Goal: Transaction & Acquisition: Purchase product/service

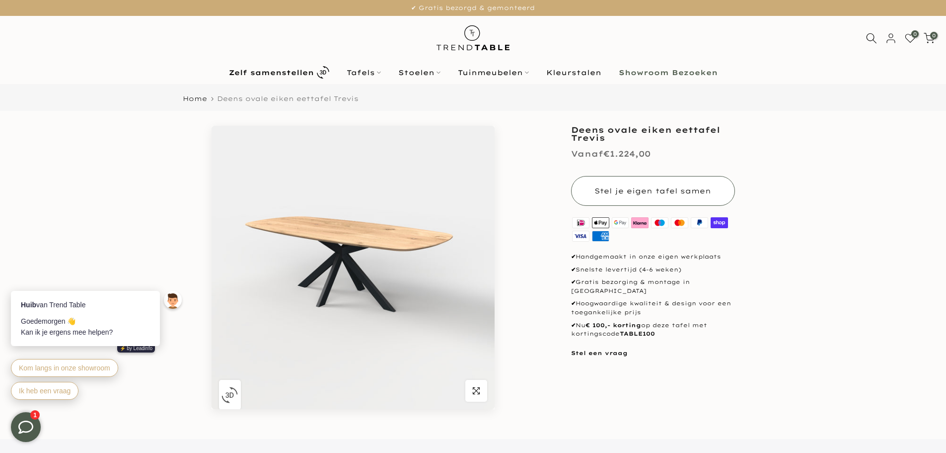
click at [627, 186] on span "Stel je eigen tafel samen" at bounding box center [653, 190] width 117 height 9
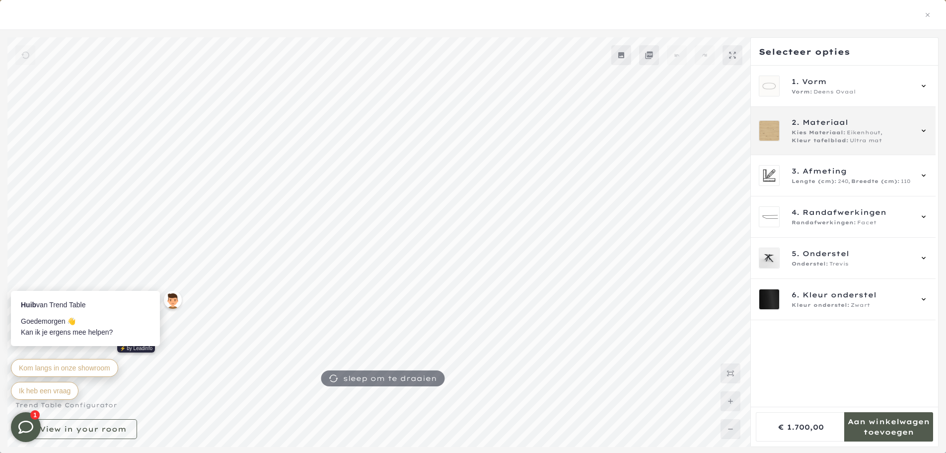
click at [837, 130] on span "Kies Materiaal:" at bounding box center [819, 133] width 54 height 8
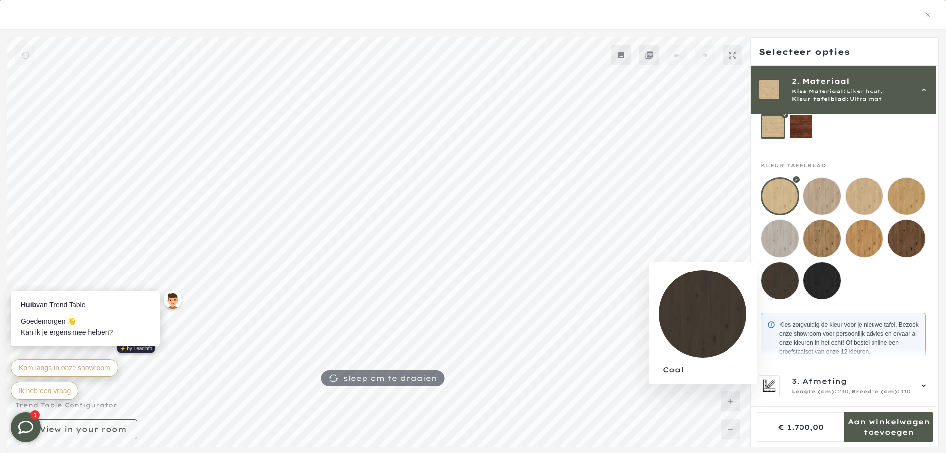
scroll to position [115, 0]
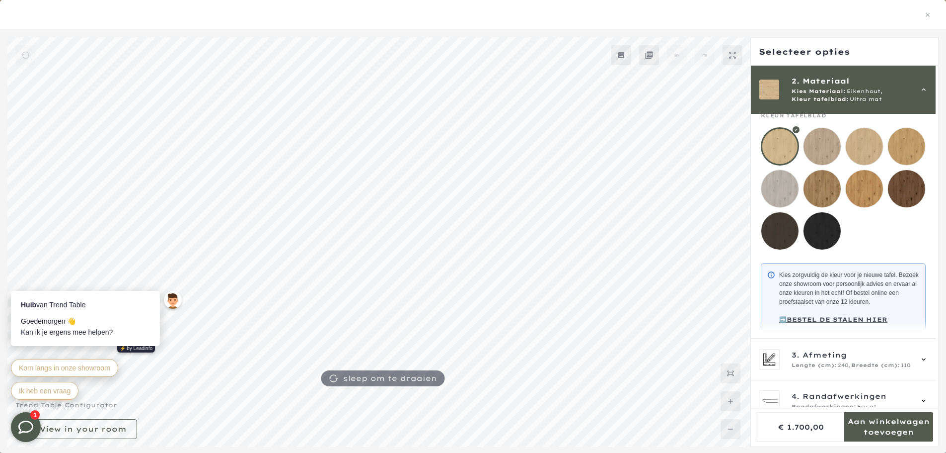
click at [774, 230] on mmq-loader at bounding box center [780, 230] width 37 height 37
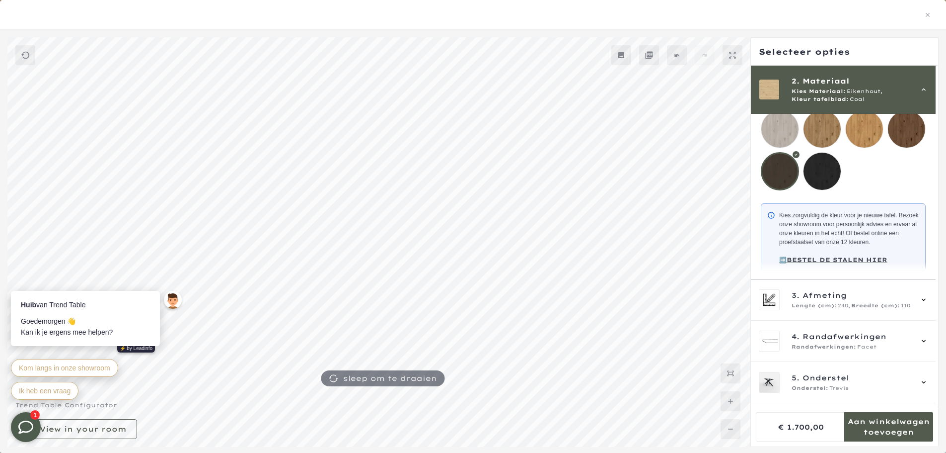
scroll to position [215, 0]
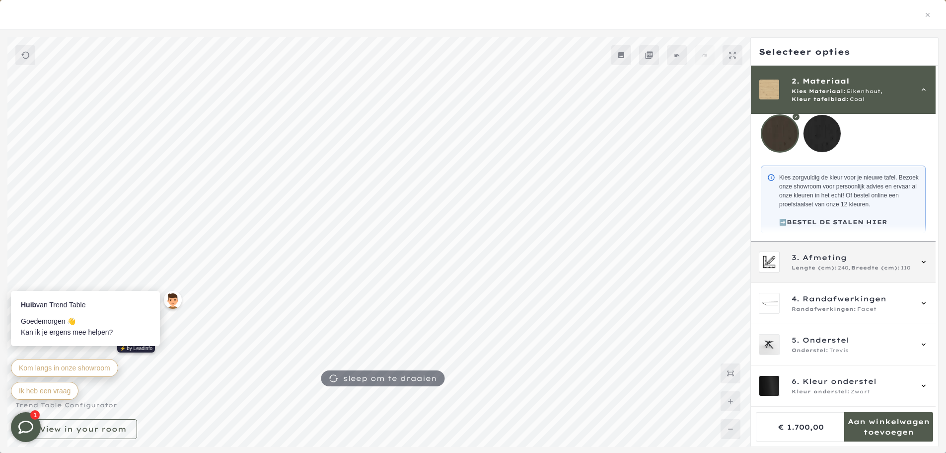
click at [812, 272] on div "3. Afmeting Lengte (cm): 240, Breedte (cm): 110" at bounding box center [843, 261] width 169 height 21
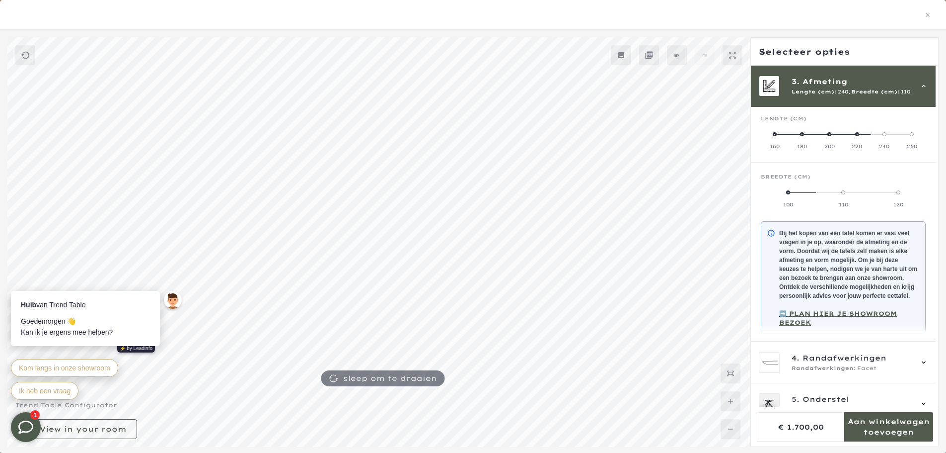
scroll to position [89, 0]
click at [828, 137] on span at bounding box center [830, 136] width 4 height 4
click at [803, 195] on span at bounding box center [802, 194] width 4 height 4
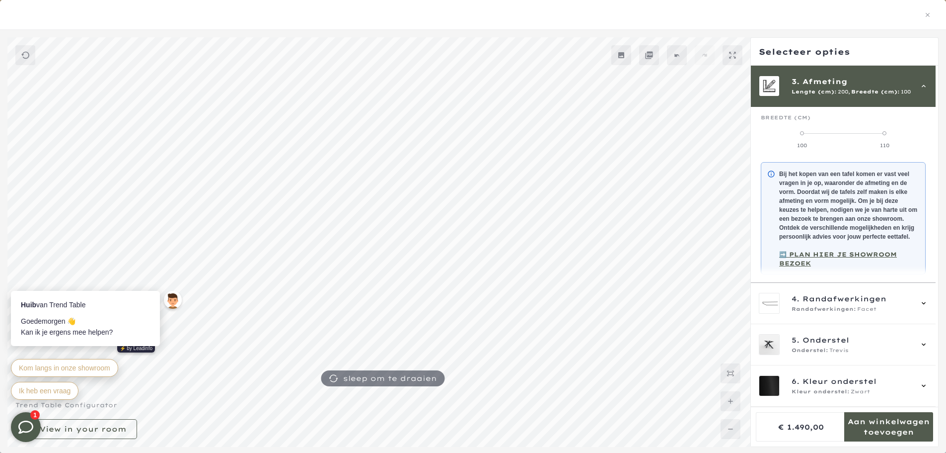
scroll to position [158, 0]
click at [841, 311] on span "Randafwerkingen:" at bounding box center [824, 309] width 65 height 8
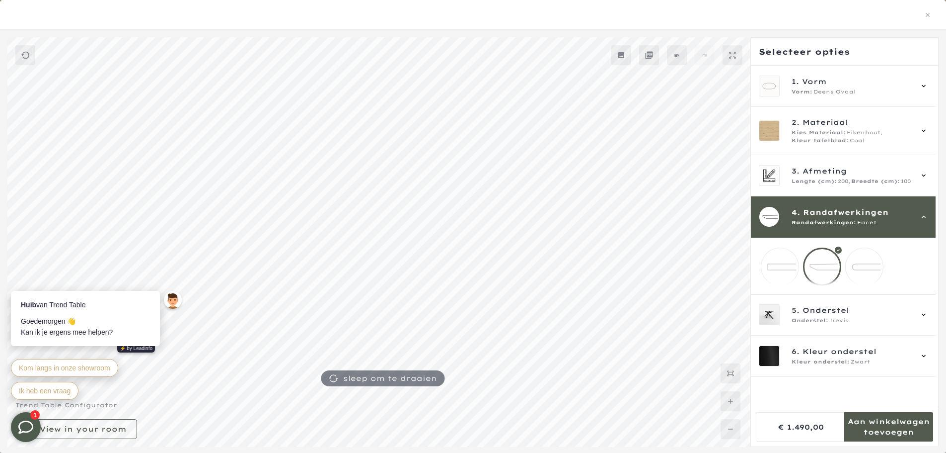
scroll to position [0, 0]
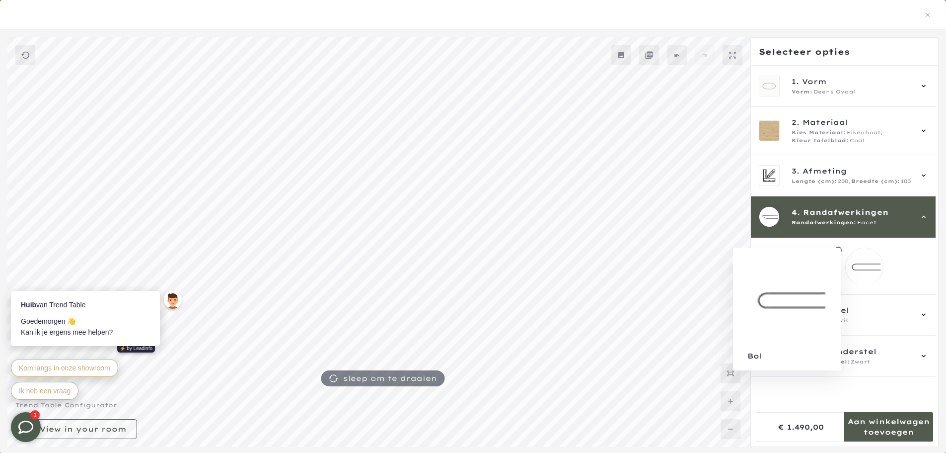
click at [857, 271] on mmq-loader at bounding box center [864, 266] width 37 height 37
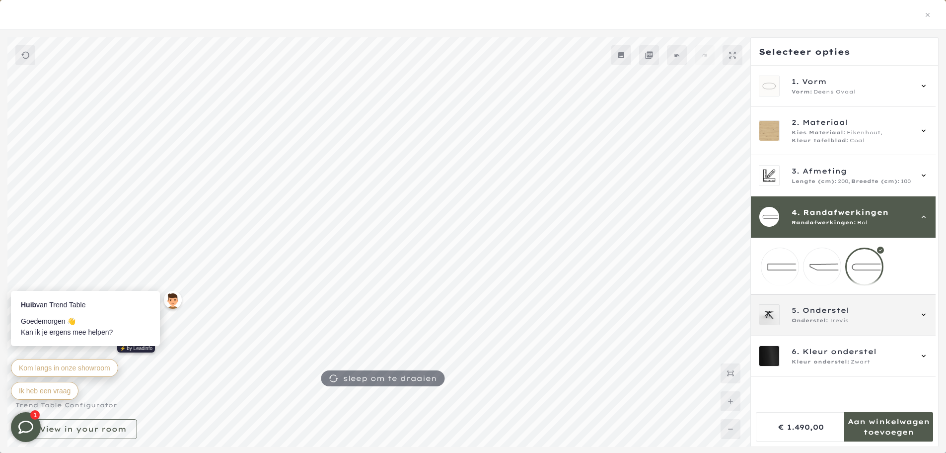
click at [840, 324] on span "Trevis" at bounding box center [839, 320] width 19 height 8
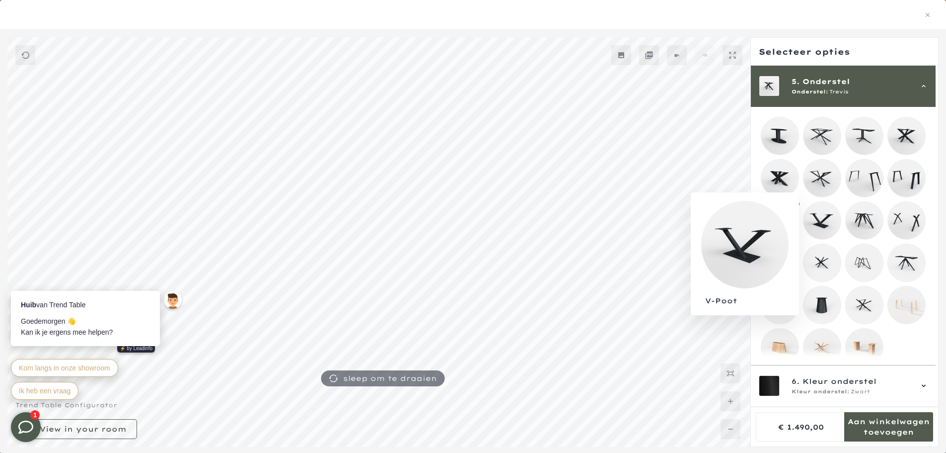
scroll to position [189, 0]
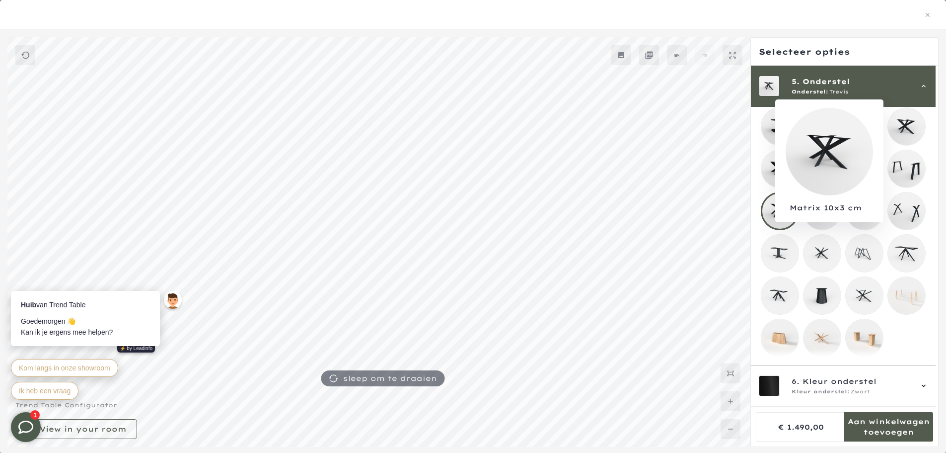
click at [912, 123] on mmq-loader at bounding box center [906, 126] width 37 height 37
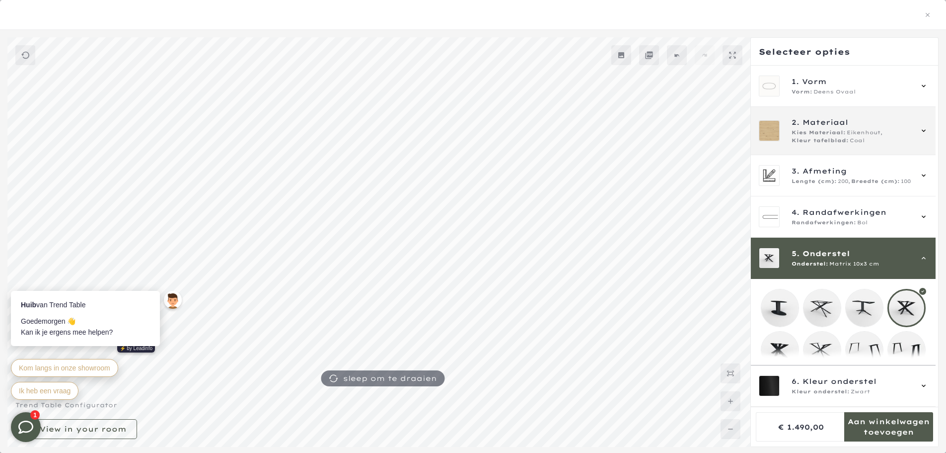
click at [836, 139] on span "Kleur tafelblad:" at bounding box center [820, 141] width 57 height 8
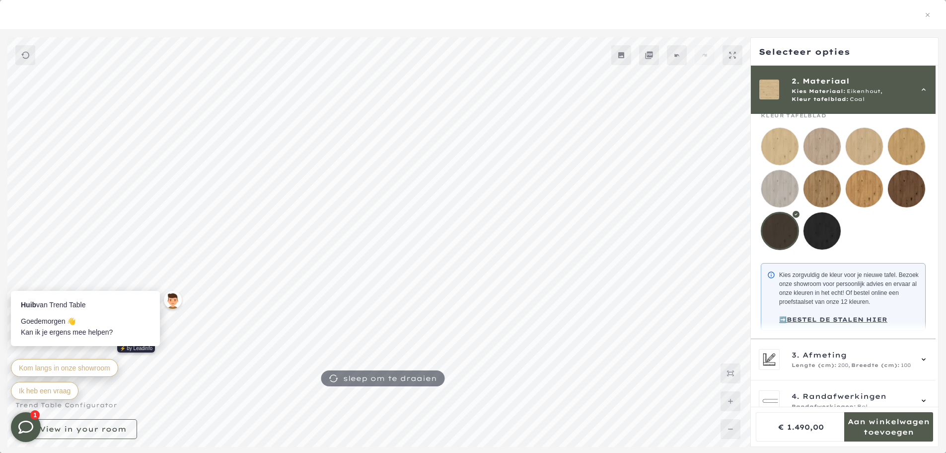
scroll to position [346, 0]
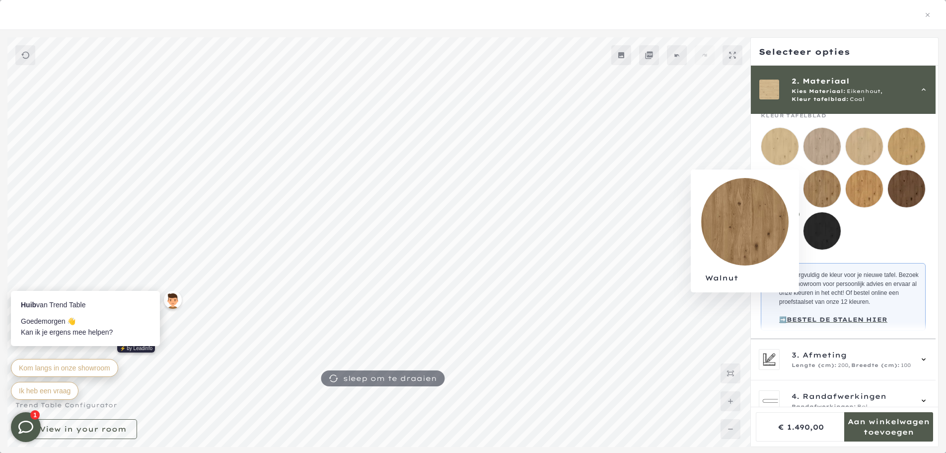
click at [821, 191] on mmq-loader at bounding box center [822, 188] width 37 height 37
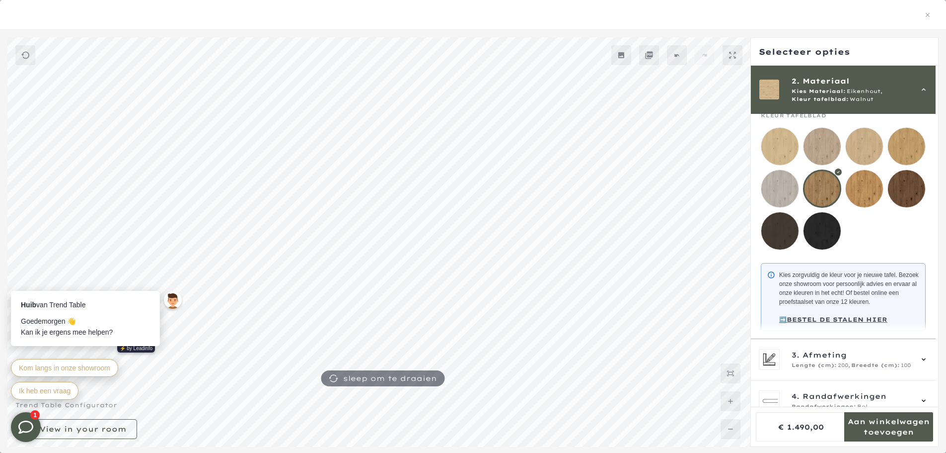
click at [862, 192] on mmq-loader at bounding box center [864, 188] width 37 height 37
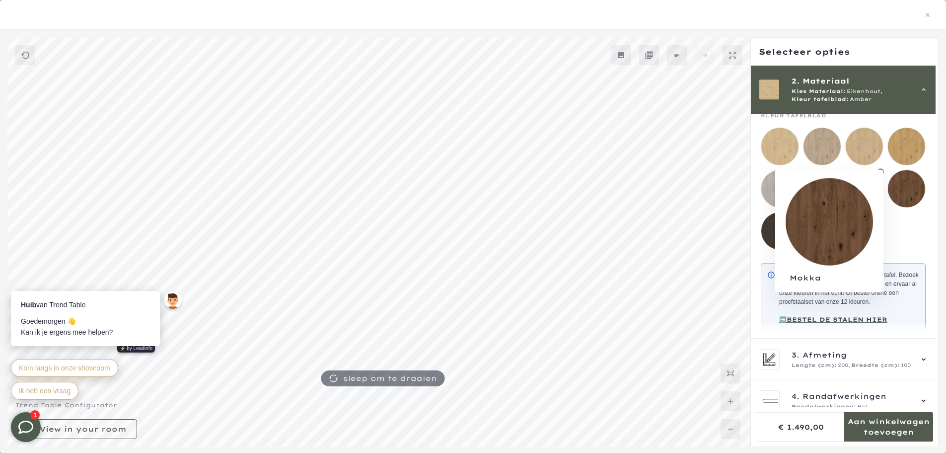
click at [904, 192] on mmq-loader at bounding box center [906, 188] width 37 height 37
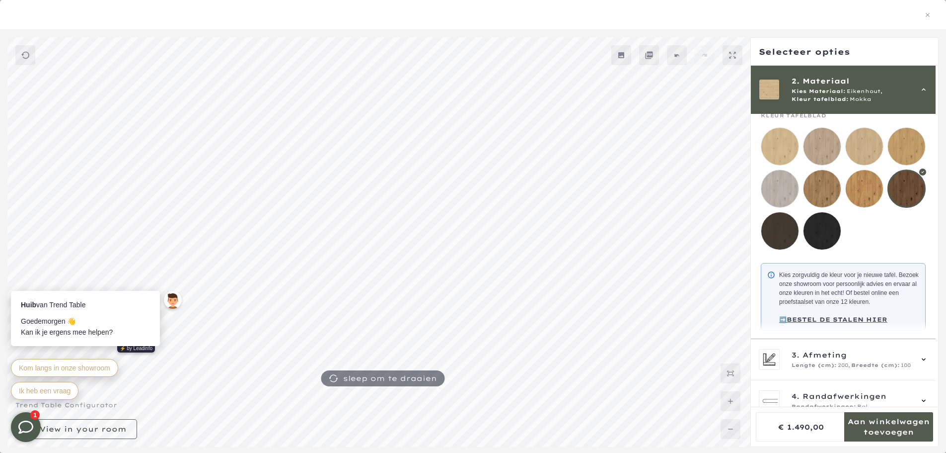
click at [907, 148] on mmq-loader at bounding box center [906, 146] width 37 height 37
click at [867, 151] on mmq-loader at bounding box center [864, 146] width 37 height 37
click at [839, 150] on mmq-loader at bounding box center [822, 146] width 37 height 37
click at [786, 153] on mmq-loader at bounding box center [780, 146] width 37 height 37
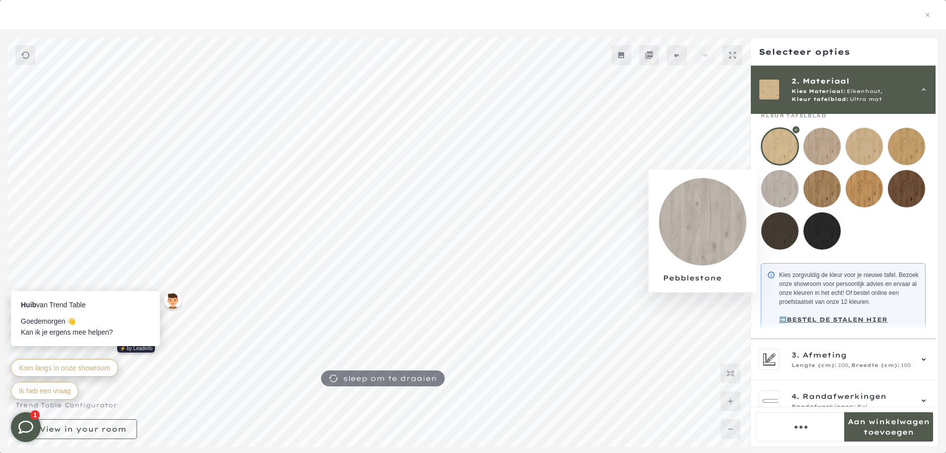
click at [781, 191] on mmq-loader at bounding box center [780, 188] width 37 height 37
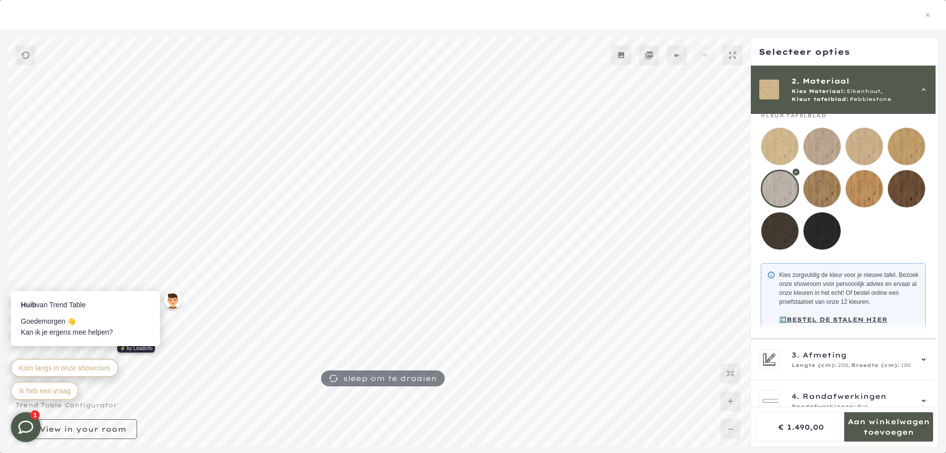
click at [819, 189] on mmq-loader at bounding box center [822, 188] width 37 height 37
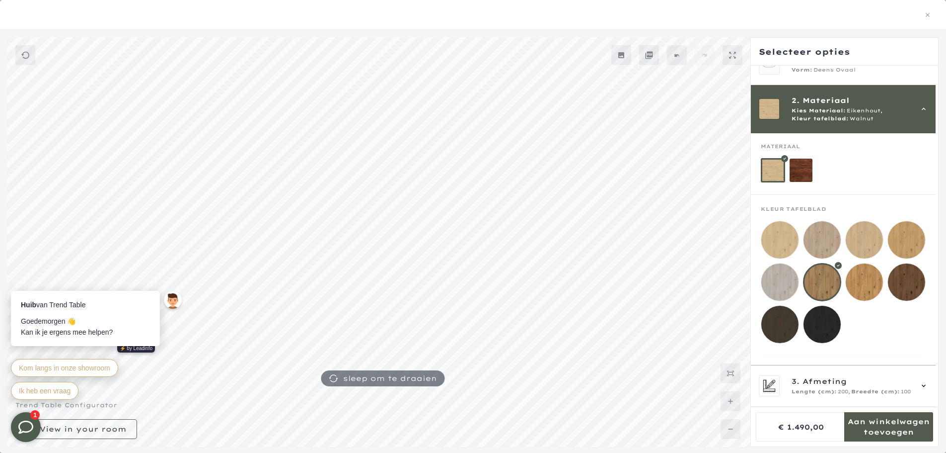
scroll to position [348, 0]
